Goal: Leave review/rating: Leave review/rating

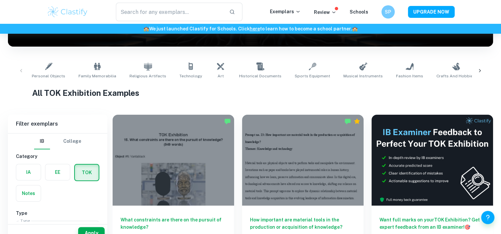
scroll to position [131, 0]
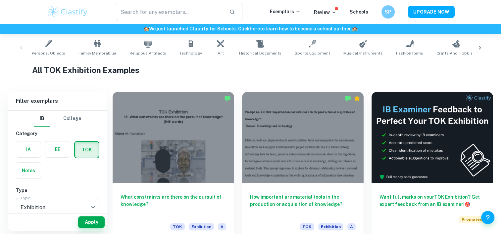
click at [30, 155] on label "button" at bounding box center [28, 150] width 24 height 16
click at [0, 0] on input "radio" at bounding box center [0, 0] width 0 height 0
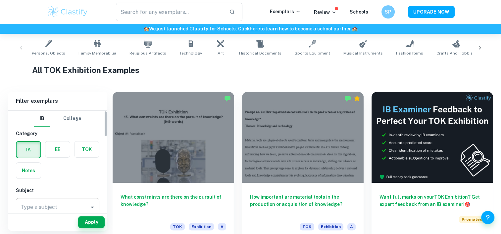
click at [41, 205] on div "Type a subject Type a subject" at bounding box center [57, 207] width 83 height 19
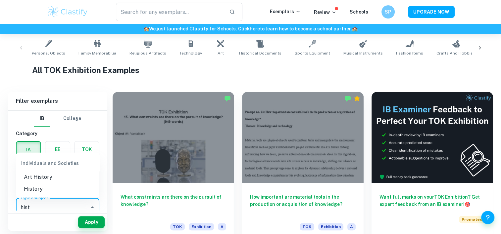
click at [51, 194] on li "History" at bounding box center [57, 189] width 83 height 12
type input "History"
click at [93, 224] on button "Apply" at bounding box center [91, 222] width 26 height 12
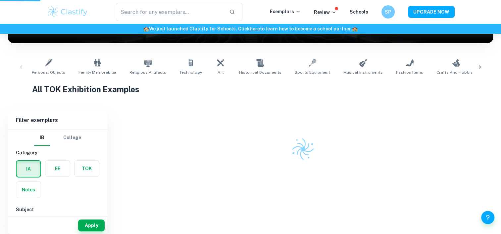
scroll to position [106, 0]
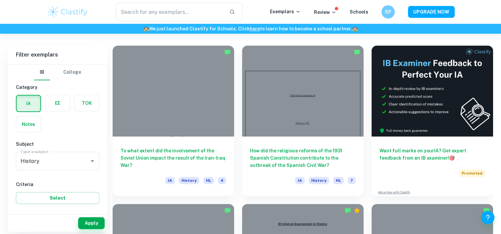
scroll to position [178, 0]
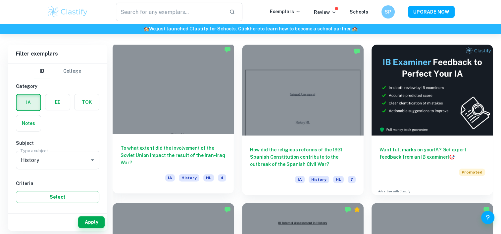
click at [193, 110] on div at bounding box center [172, 88] width 121 height 91
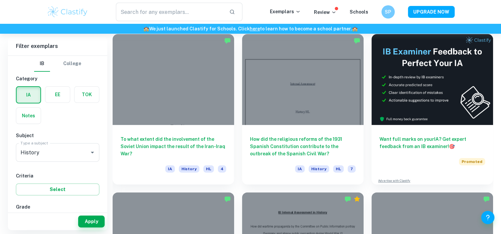
scroll to position [190, 0]
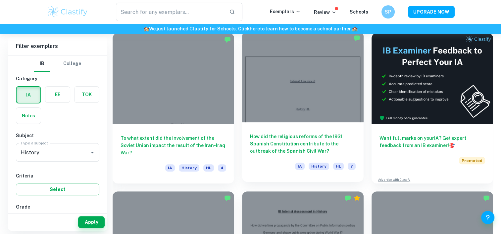
click at [332, 110] on div at bounding box center [302, 76] width 121 height 91
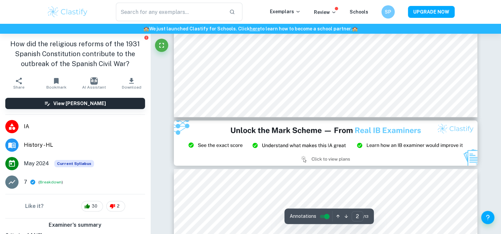
type input "3"
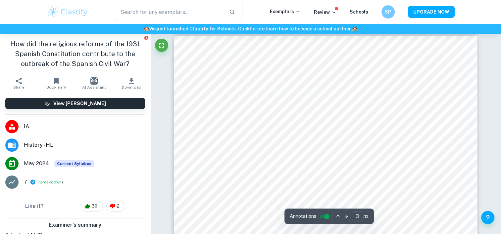
scroll to position [967, 0]
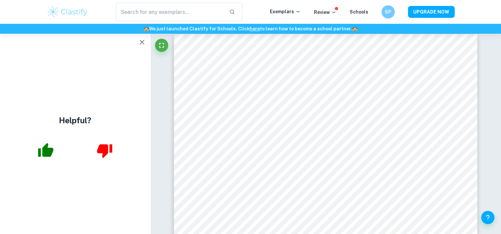
click at [142, 42] on icon "button" at bounding box center [142, 42] width 5 height 5
